Goal: Information Seeking & Learning: Learn about a topic

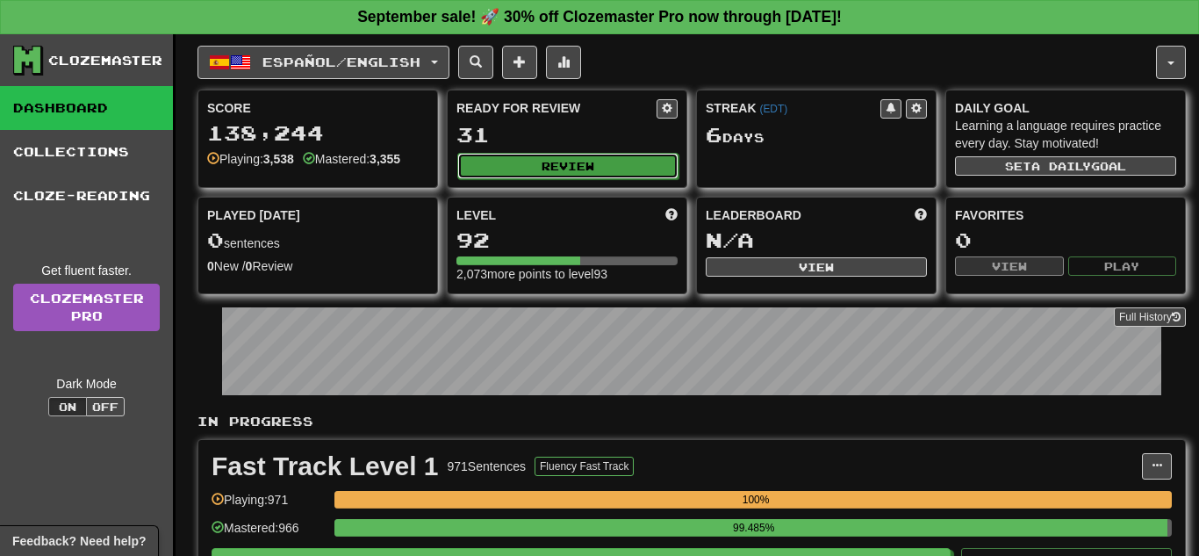
click at [597, 161] on button "Review" at bounding box center [567, 166] width 221 height 26
select select "**"
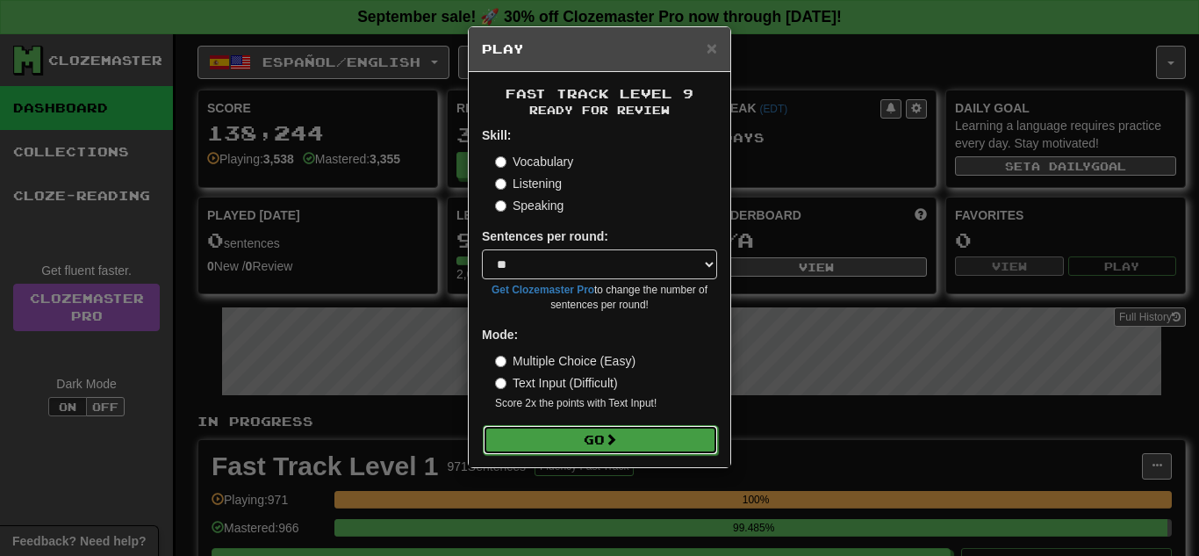
click at [601, 427] on button "Go" at bounding box center [600, 440] width 235 height 30
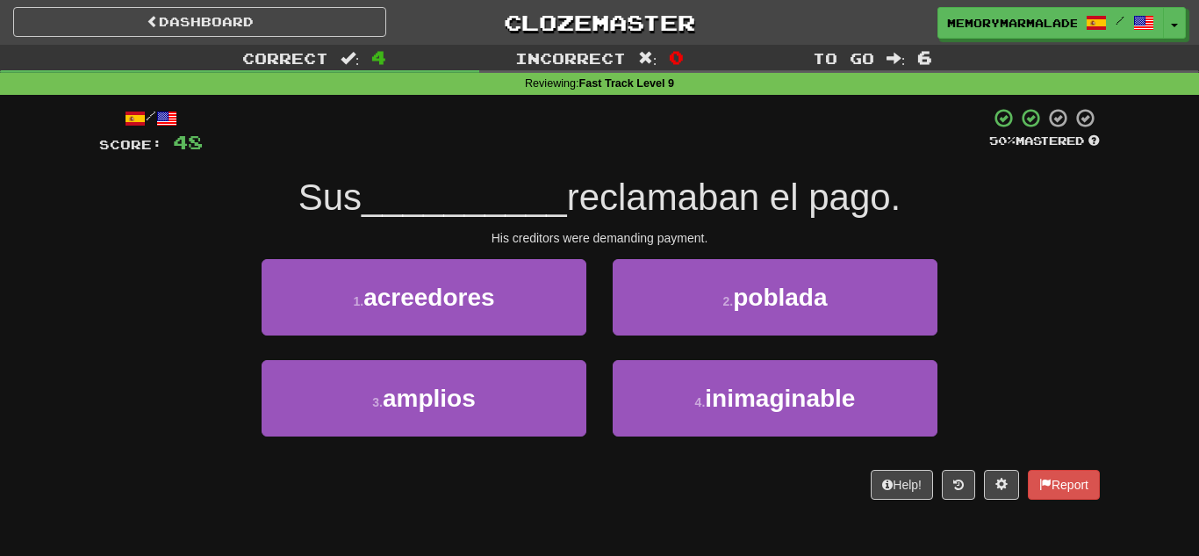
click at [1115, 360] on div "Correct : 4 Incorrect : 0 To go : 6 Reviewing : Fast Track Level 9 / Score: 48 …" at bounding box center [599, 284] width 1199 height 479
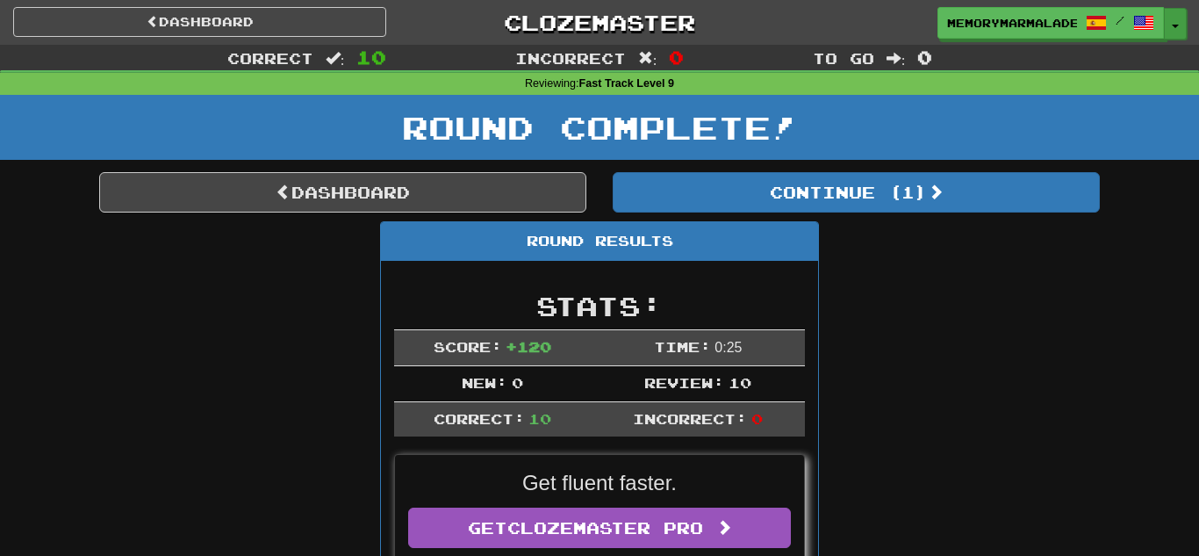
click at [1178, 37] on button "Toggle Dropdown" at bounding box center [1175, 24] width 23 height 32
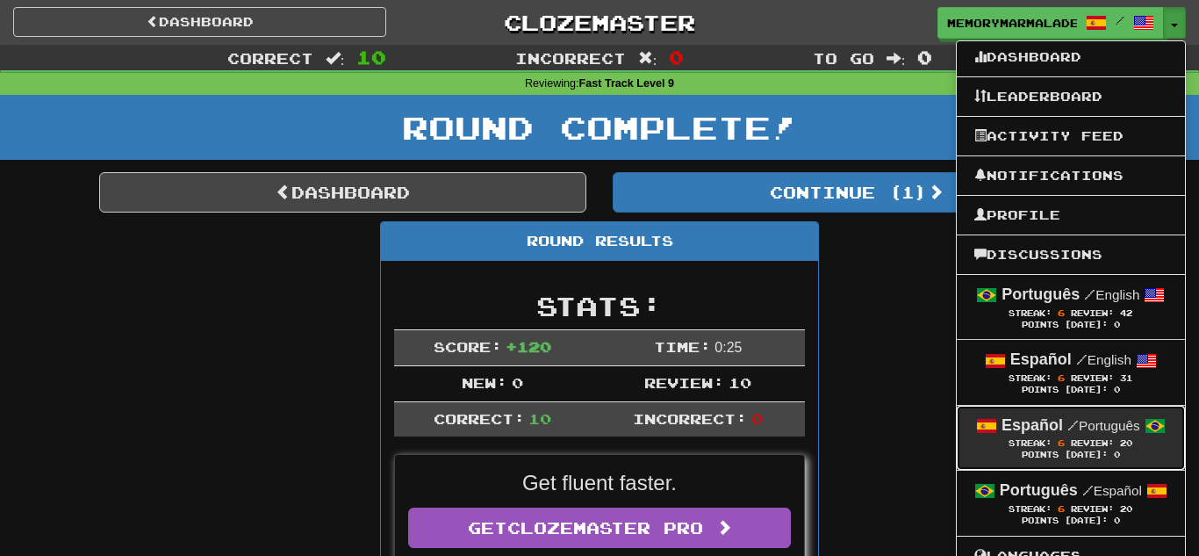
click at [1067, 442] on span "Streak: 6" at bounding box center [1040, 443] width 62 height 10
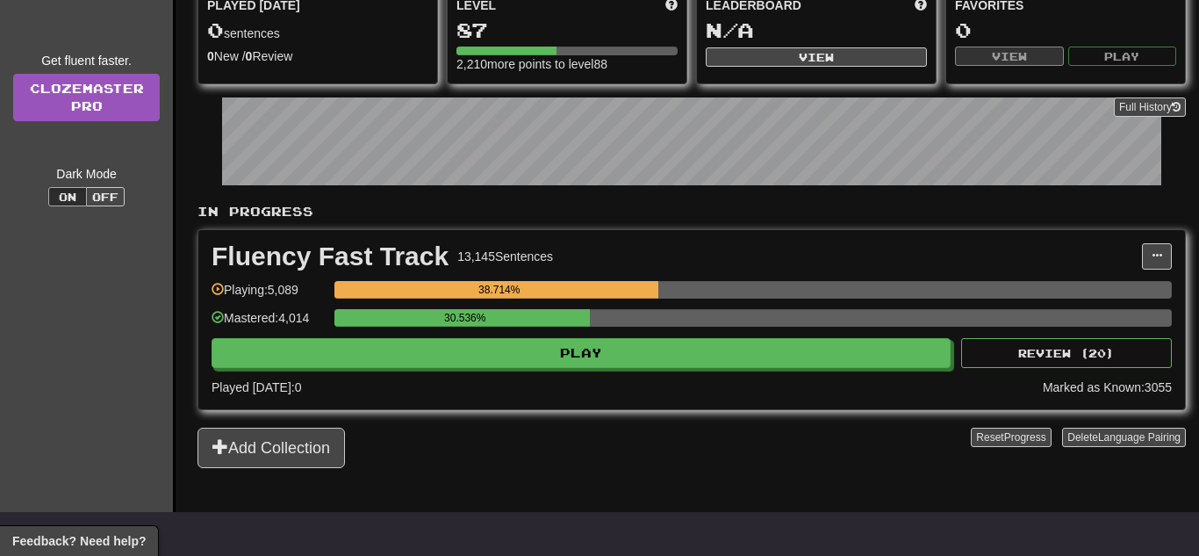
scroll to position [211, 0]
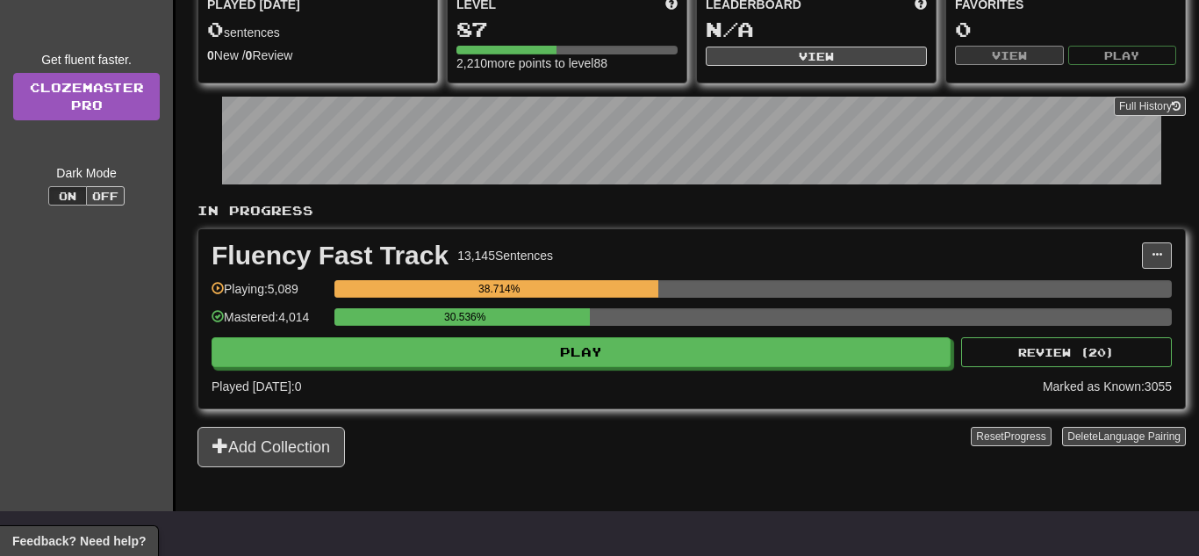
click at [552, 329] on div "30.536%" at bounding box center [752, 322] width 837 height 29
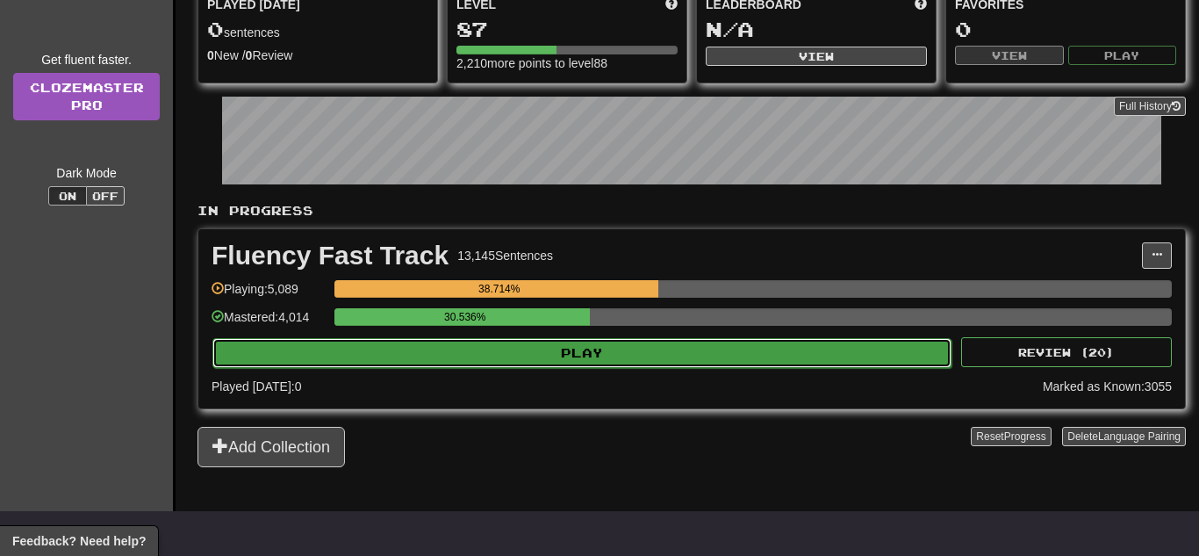
click at [555, 339] on button "Play" at bounding box center [581, 353] width 739 height 30
select select "**"
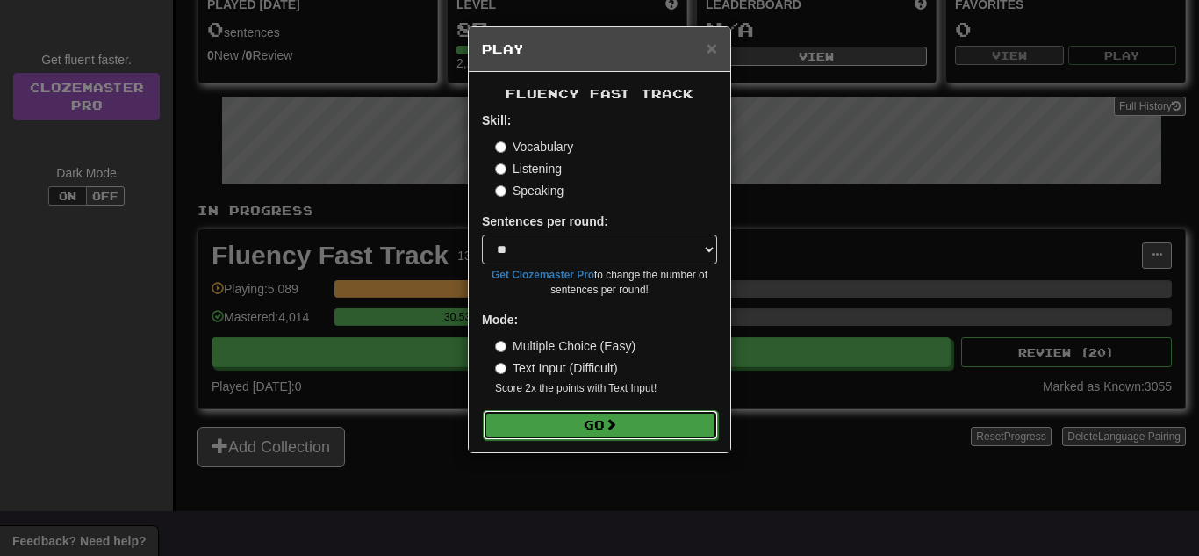
click at [617, 419] on span at bounding box center [611, 424] width 12 height 12
